Goal: Task Accomplishment & Management: Complete application form

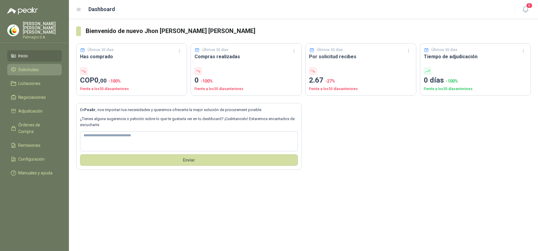
click at [43, 67] on li "Solicitudes" at bounding box center [34, 69] width 47 height 7
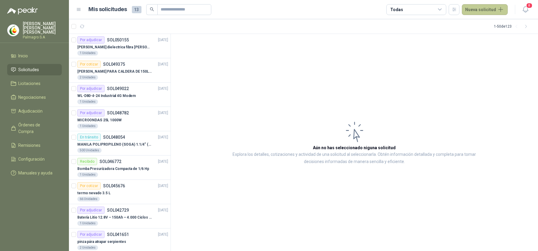
click at [481, 11] on button "Nueva solicitud" at bounding box center [485, 9] width 46 height 11
click at [471, 23] on icon at bounding box center [471, 23] width 3 height 3
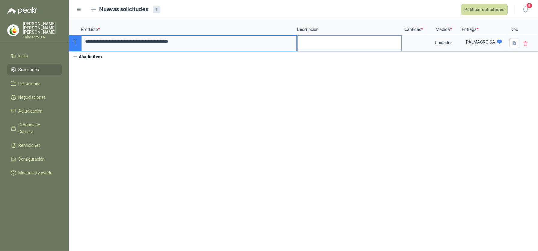
click at [333, 47] on textarea at bounding box center [350, 43] width 104 height 14
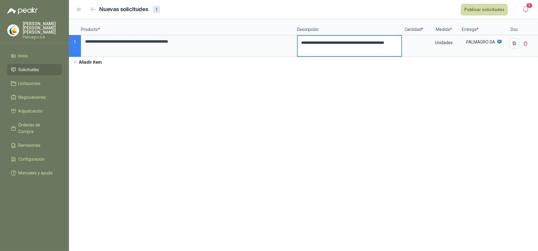
click at [399, 43] on textarea "**********" at bounding box center [350, 46] width 104 height 20
click at [405, 44] on input at bounding box center [414, 42] width 23 height 12
type input "*"
click at [453, 43] on div "Unidades" at bounding box center [444, 43] width 35 height 14
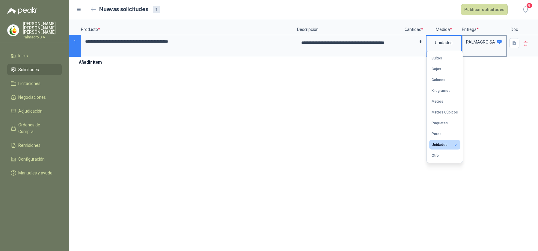
click at [484, 43] on p "PALMAGRO SA" at bounding box center [480, 42] width 29 height 4
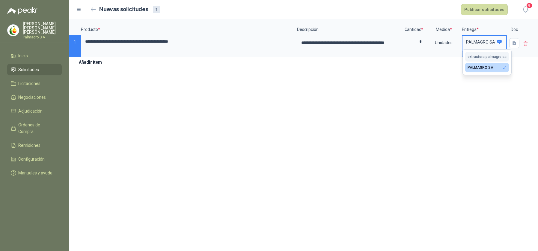
click at [478, 56] on div "extractora palmagro sa" at bounding box center [487, 57] width 39 height 4
click at [475, 11] on button "Publicar solicitudes" at bounding box center [484, 9] width 47 height 11
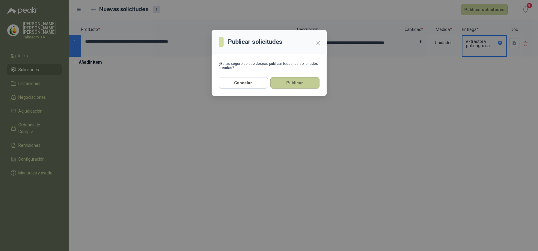
click at [293, 83] on button "Publicar" at bounding box center [294, 82] width 49 height 11
